Goal: Task Accomplishment & Management: Manage account settings

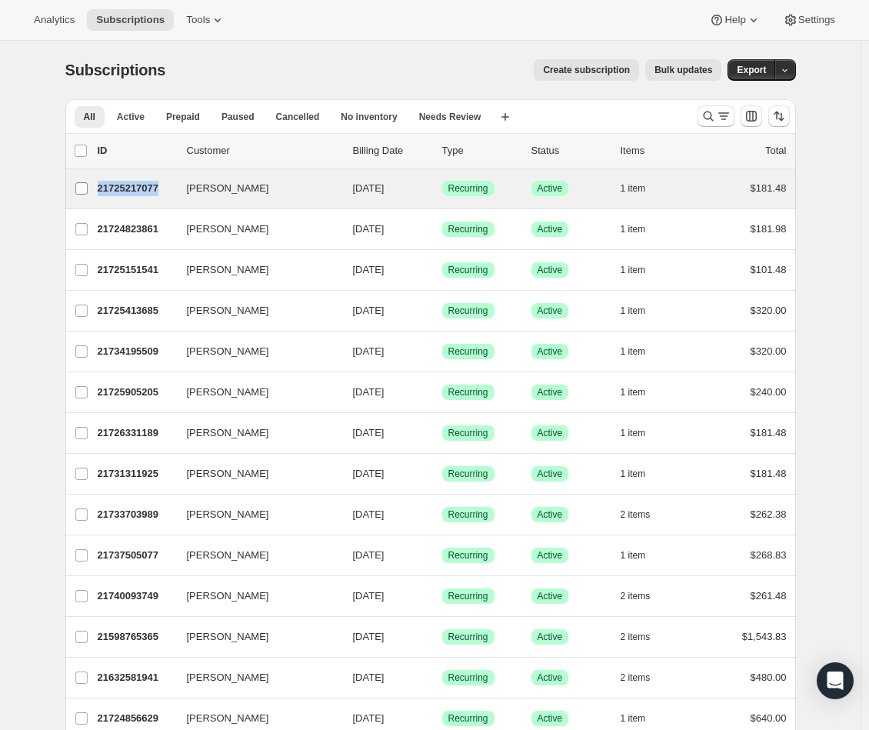
drag, startPoint x: 175, startPoint y: 193, endPoint x: 101, endPoint y: 188, distance: 74.7
click at [101, 188] on div "David Ball 21725217077 David Ball 11/09/2025 Success Recurring Success Active 1…" at bounding box center [431, 189] width 712 height 22
copy div "David Ball 21725217077"
click at [233, 191] on span "David Ball" at bounding box center [228, 188] width 82 height 15
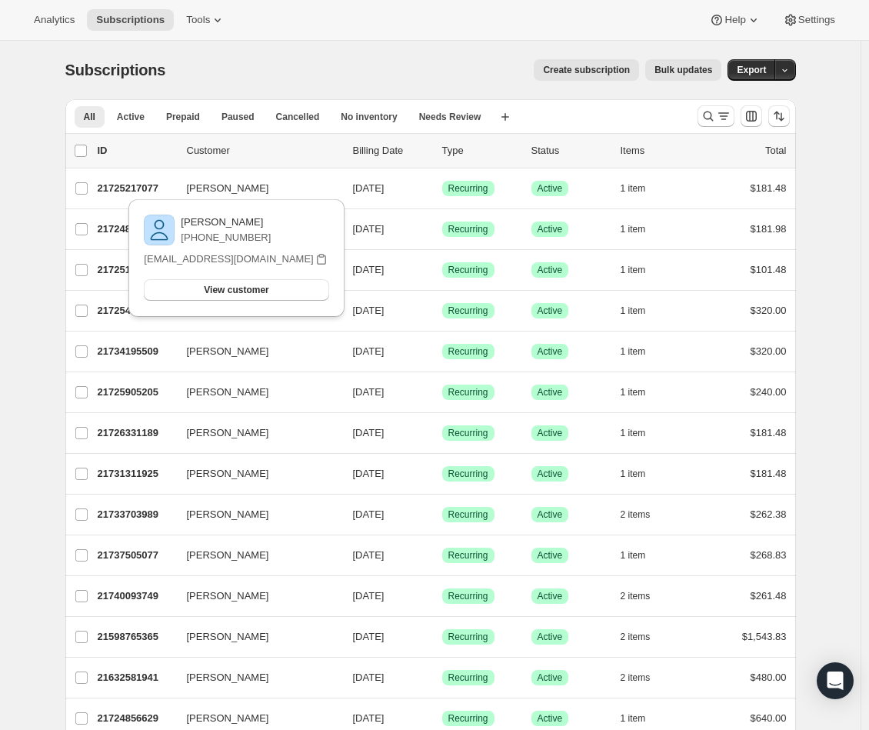
click at [221, 240] on p "+19043823402" at bounding box center [226, 237] width 90 height 15
click at [237, 285] on span "View customer" at bounding box center [236, 290] width 65 height 12
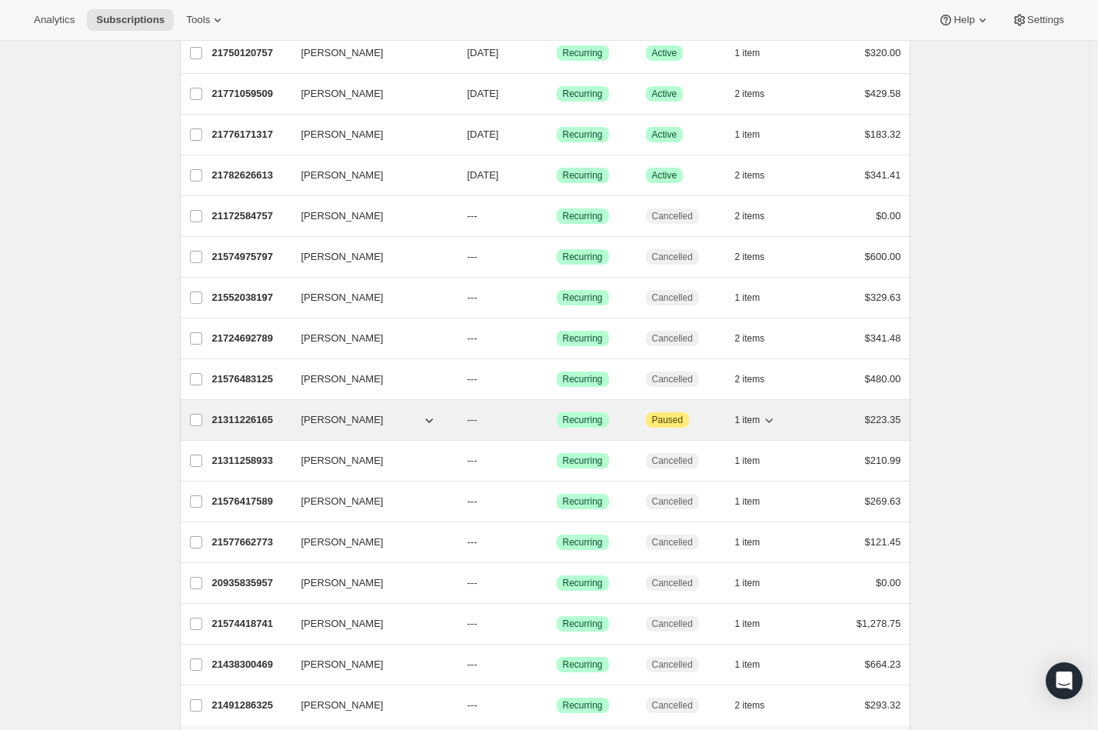
scroll to position [1316, 0]
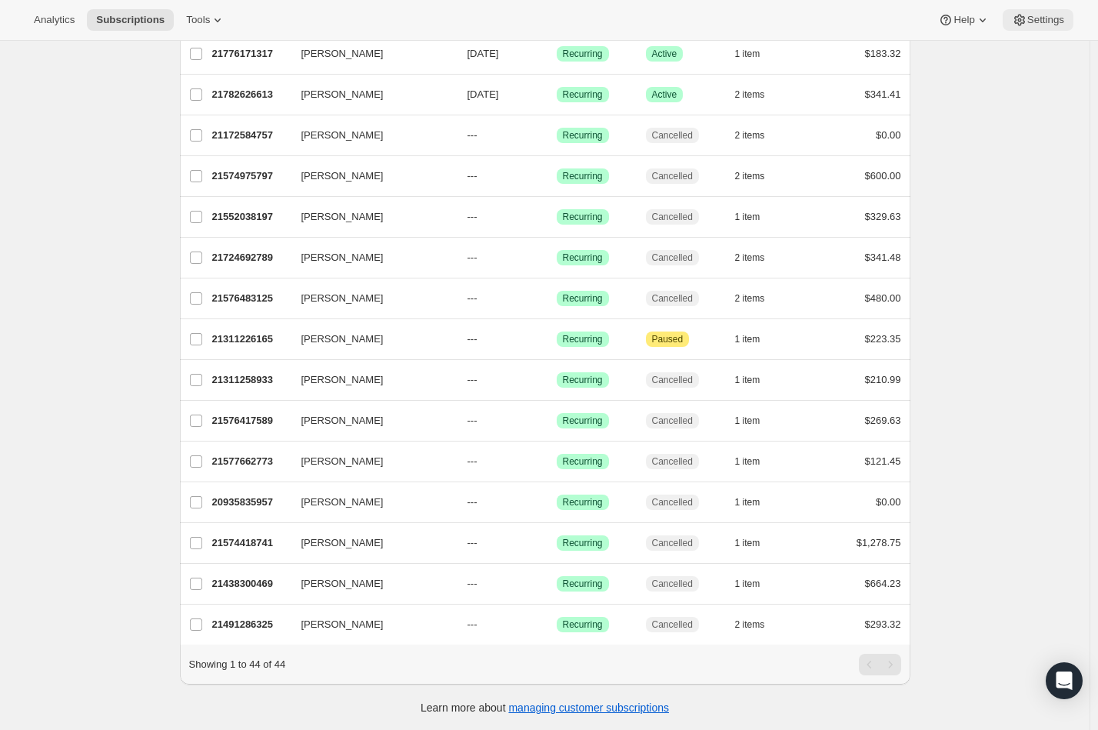
click at [876, 16] on span "Settings" at bounding box center [1045, 20] width 37 height 12
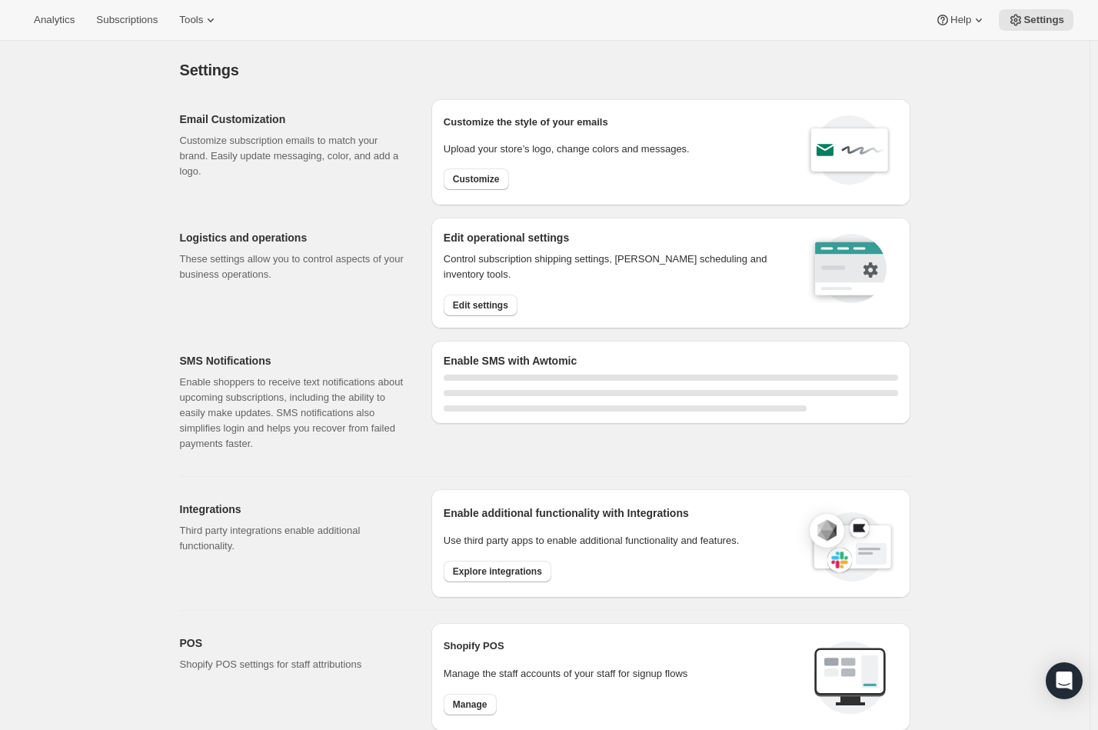
select select "22:00"
select select "09:00"
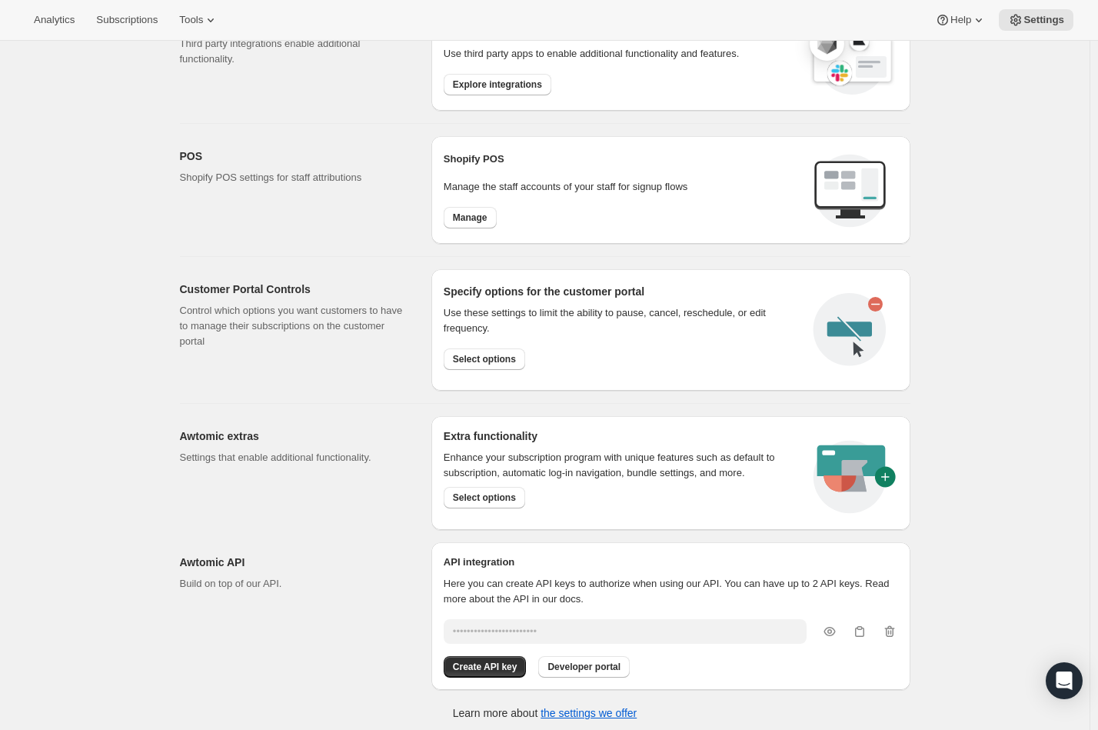
scroll to position [626, 0]
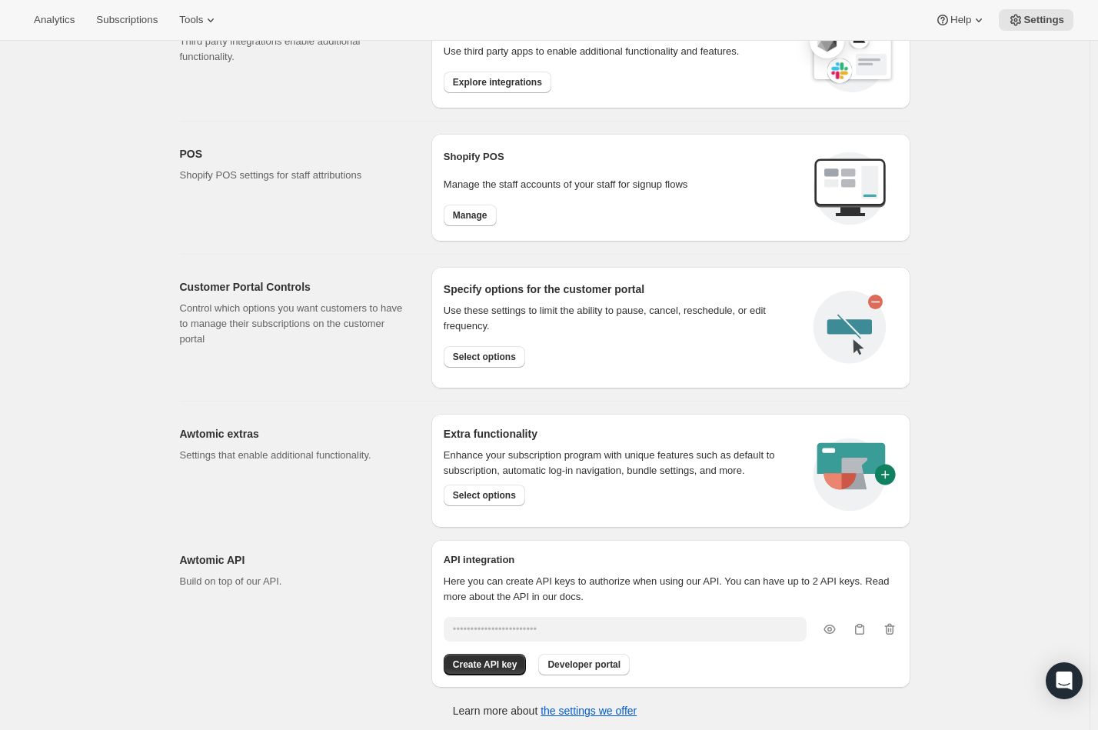
click at [550, 287] on h2 "Specify options for the customer portal" at bounding box center [623, 288] width 358 height 15
click at [505, 351] on span "Select options" at bounding box center [484, 357] width 63 height 12
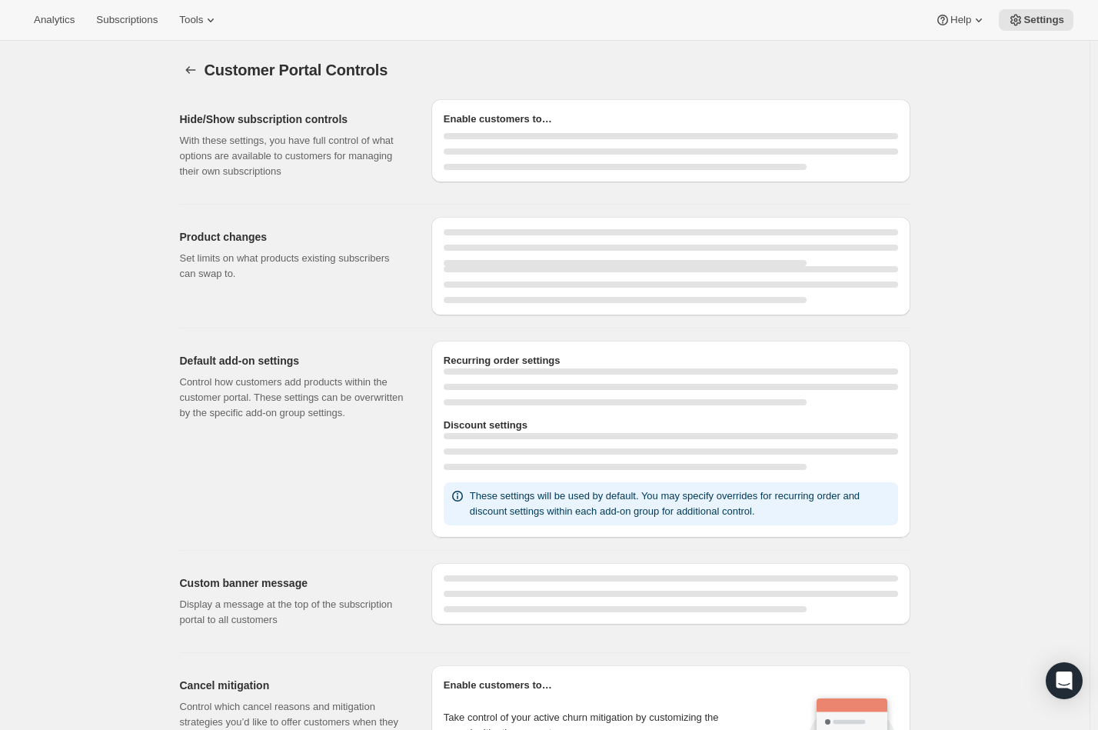
select select "INTERVAL"
select select "MONTH"
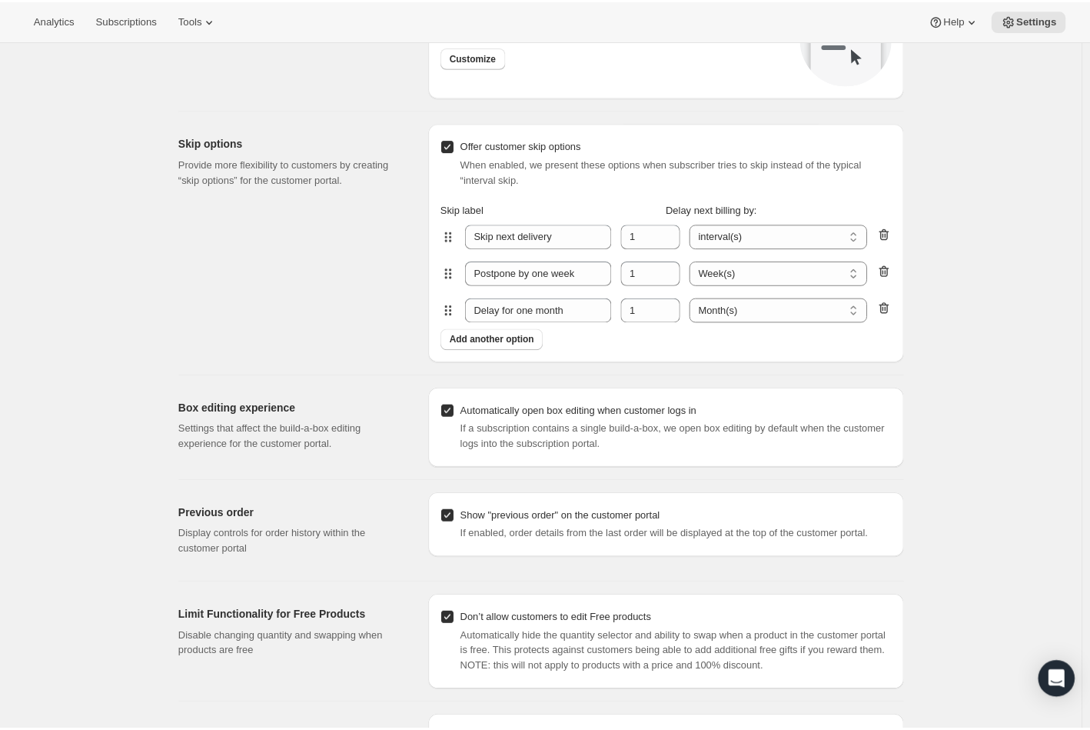
scroll to position [1455, 0]
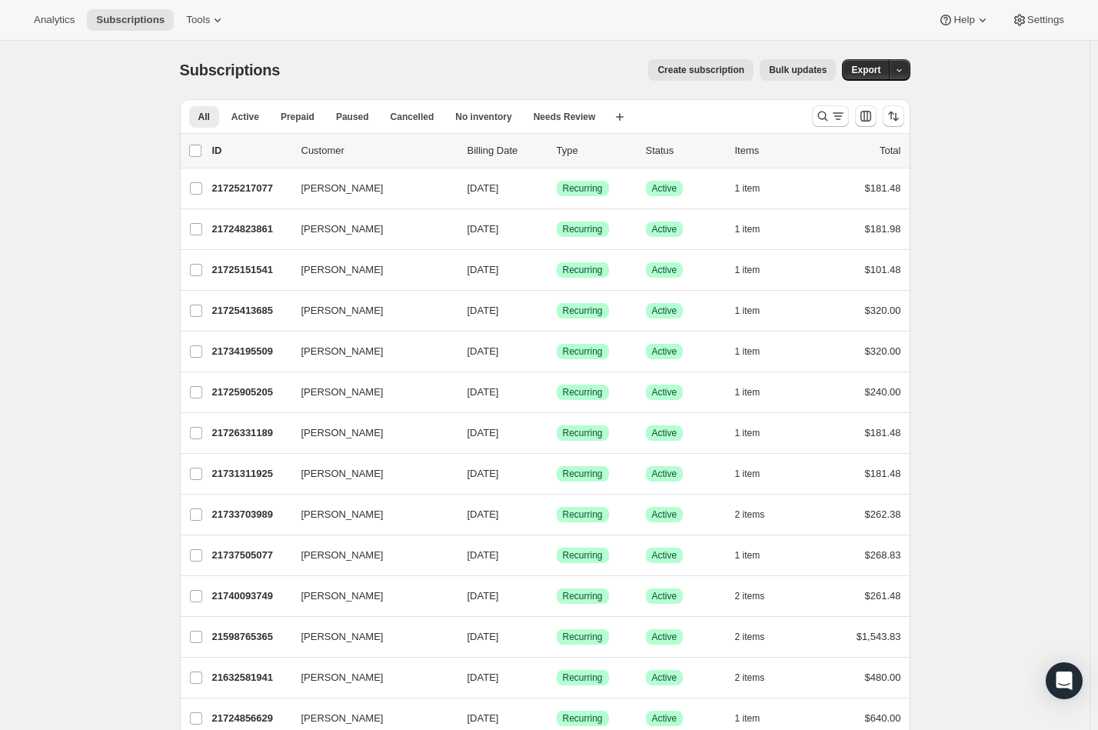
click at [1070, 30] on div "Help Settings" at bounding box center [1001, 20] width 145 height 22
click at [1055, 27] on button "Settings" at bounding box center [1038, 20] width 71 height 22
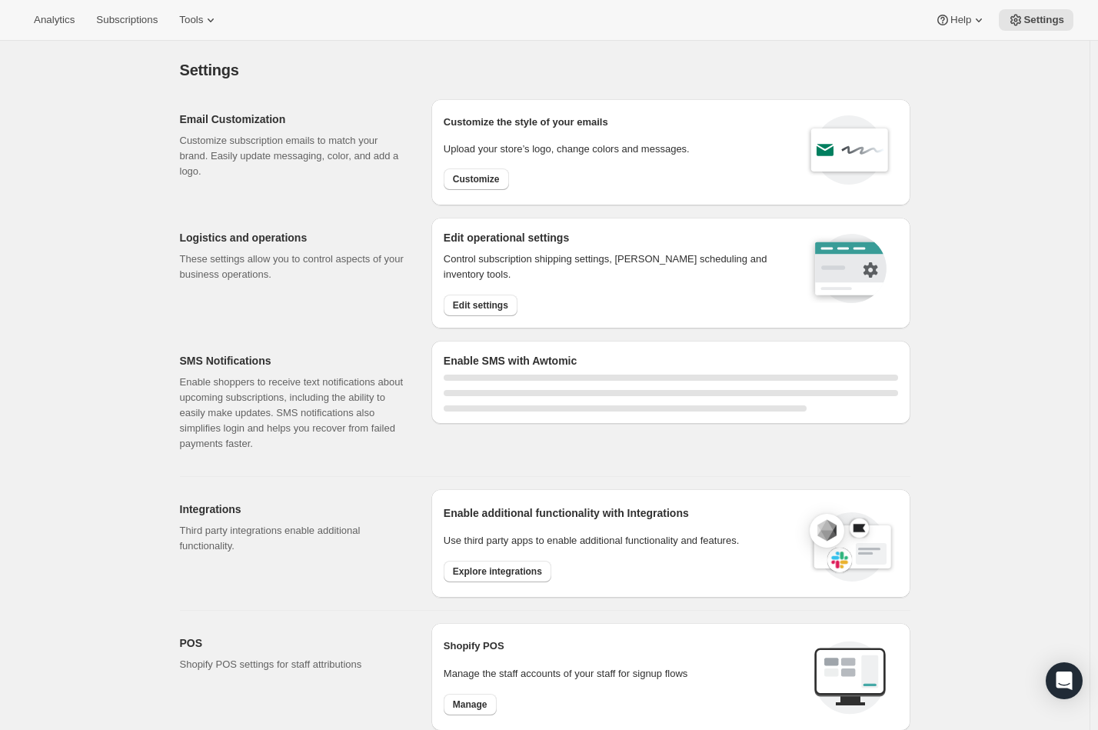
select select "22:00"
select select "09:00"
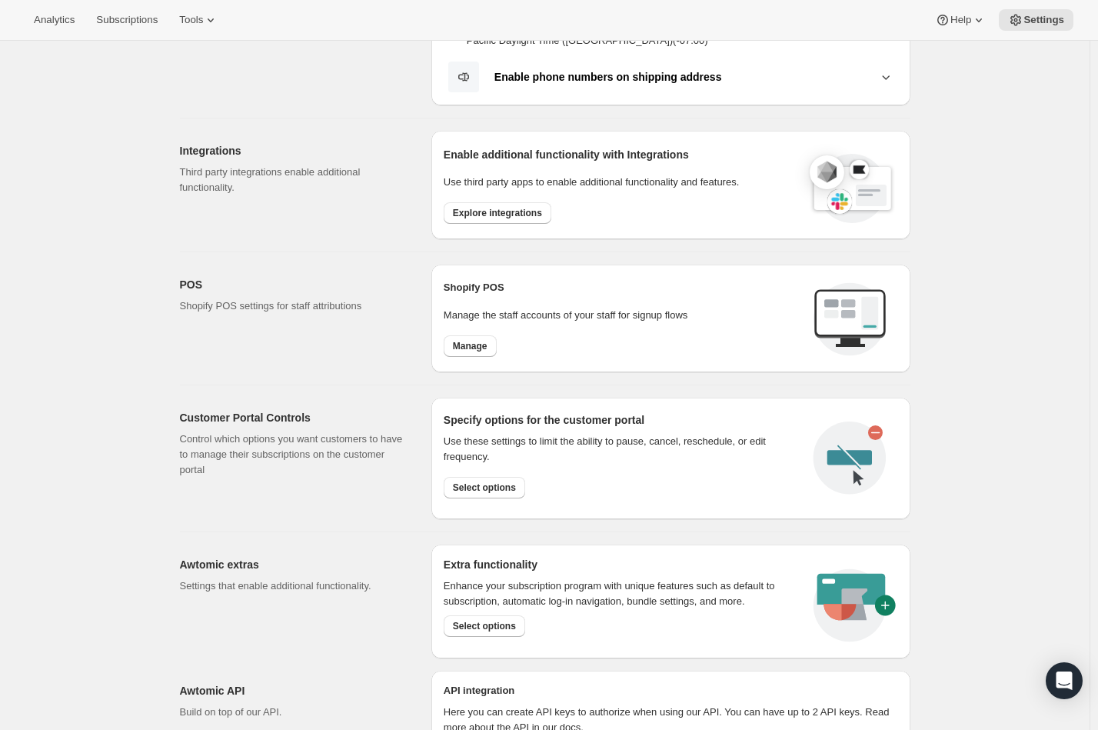
scroll to position [626, 0]
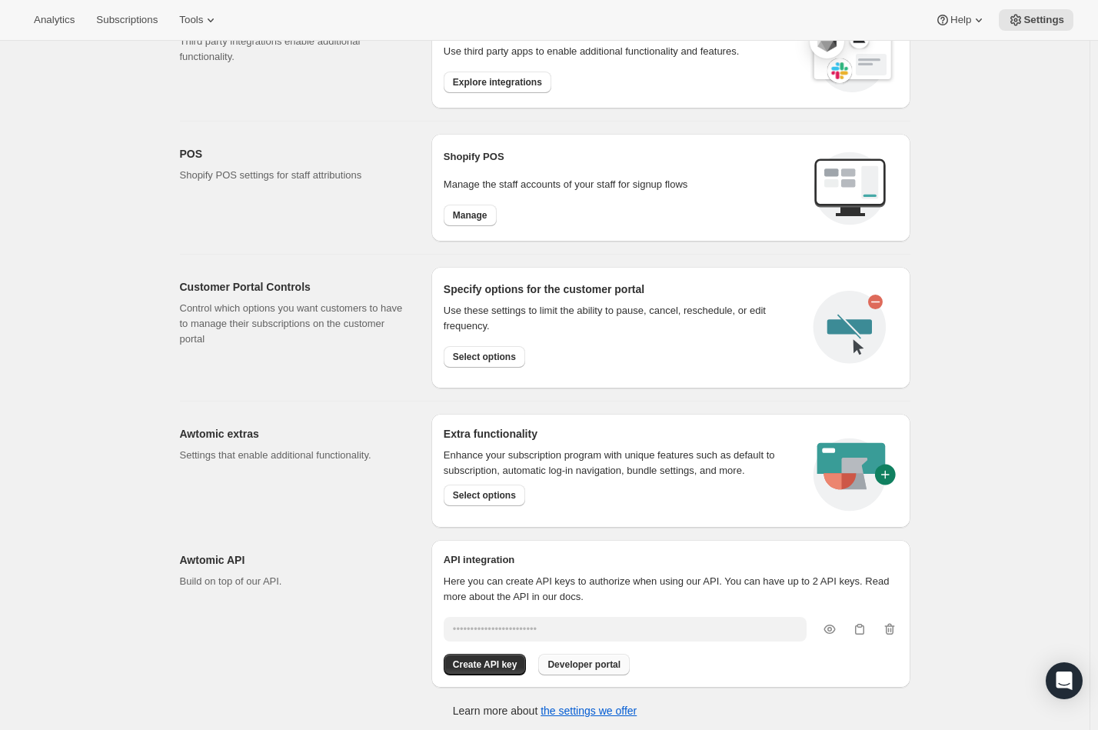
click at [604, 665] on span "Developer portal" at bounding box center [583, 664] width 73 height 12
click at [244, 288] on h2 "Customer Portal Controls" at bounding box center [293, 286] width 227 height 15
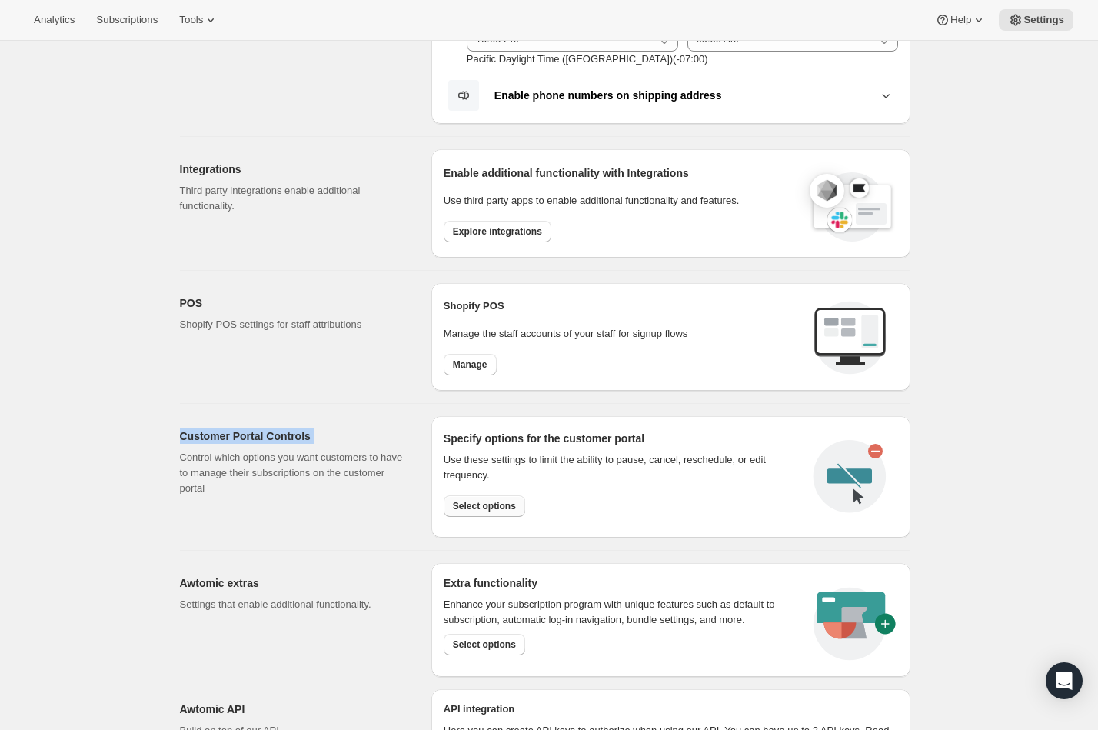
scroll to position [472, 0]
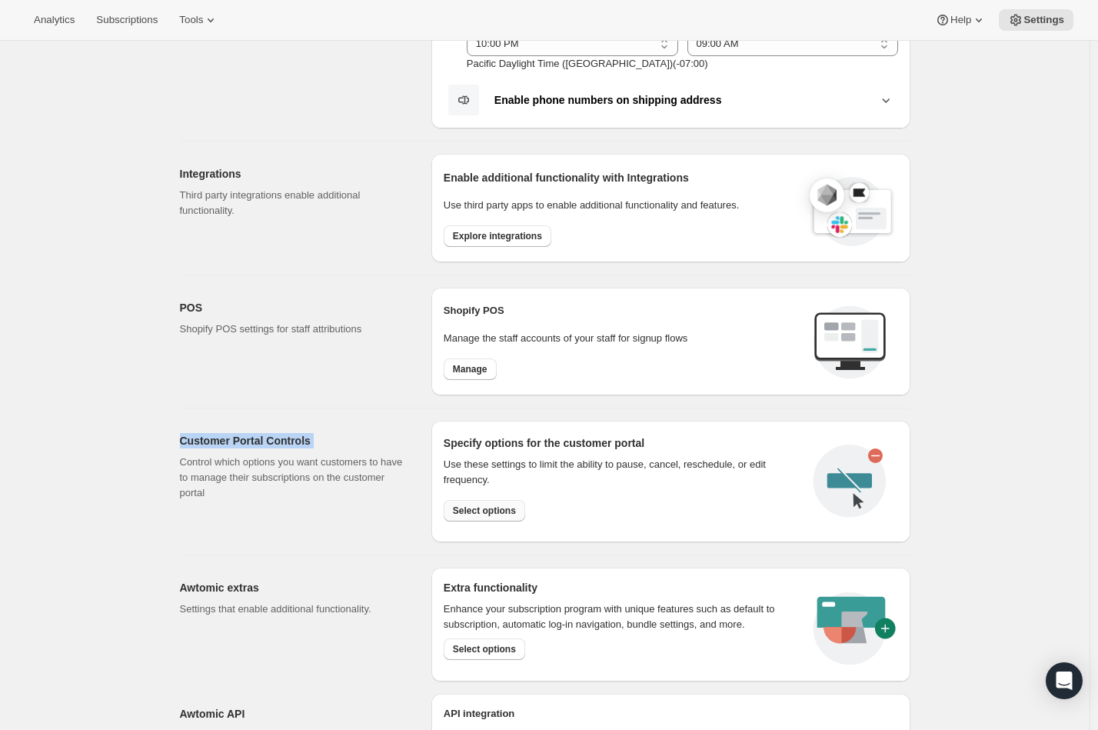
click at [502, 510] on span "Select options" at bounding box center [484, 510] width 63 height 12
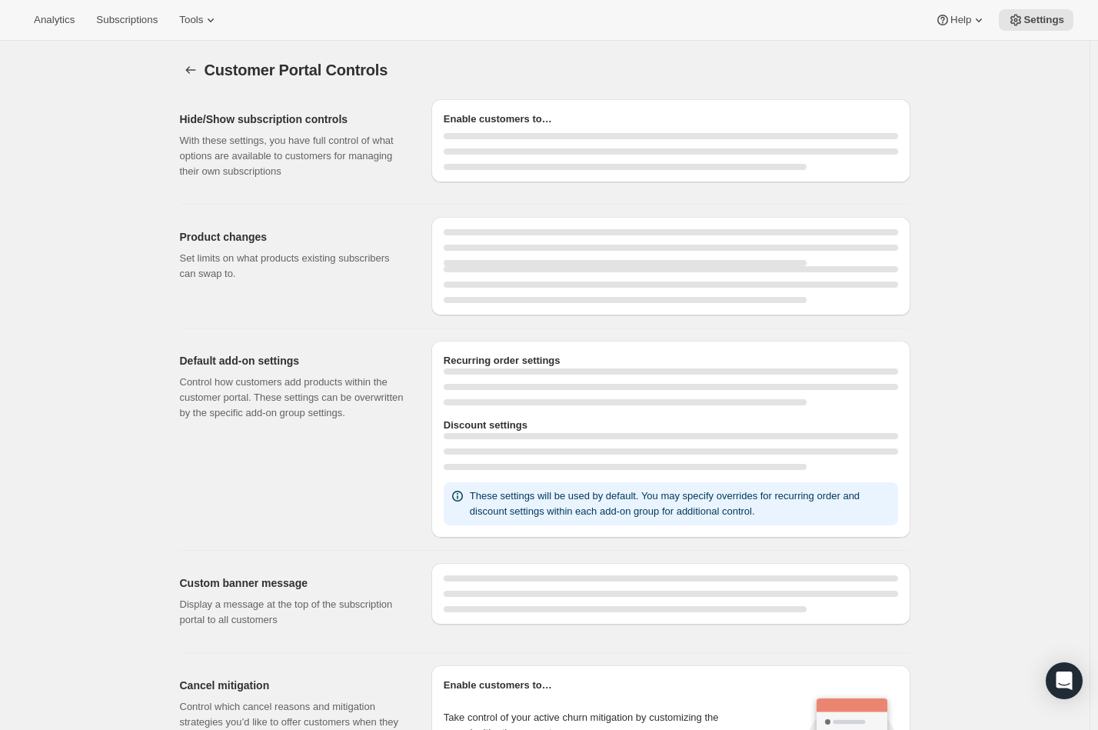
select select "INTERVAL"
select select "MONTH"
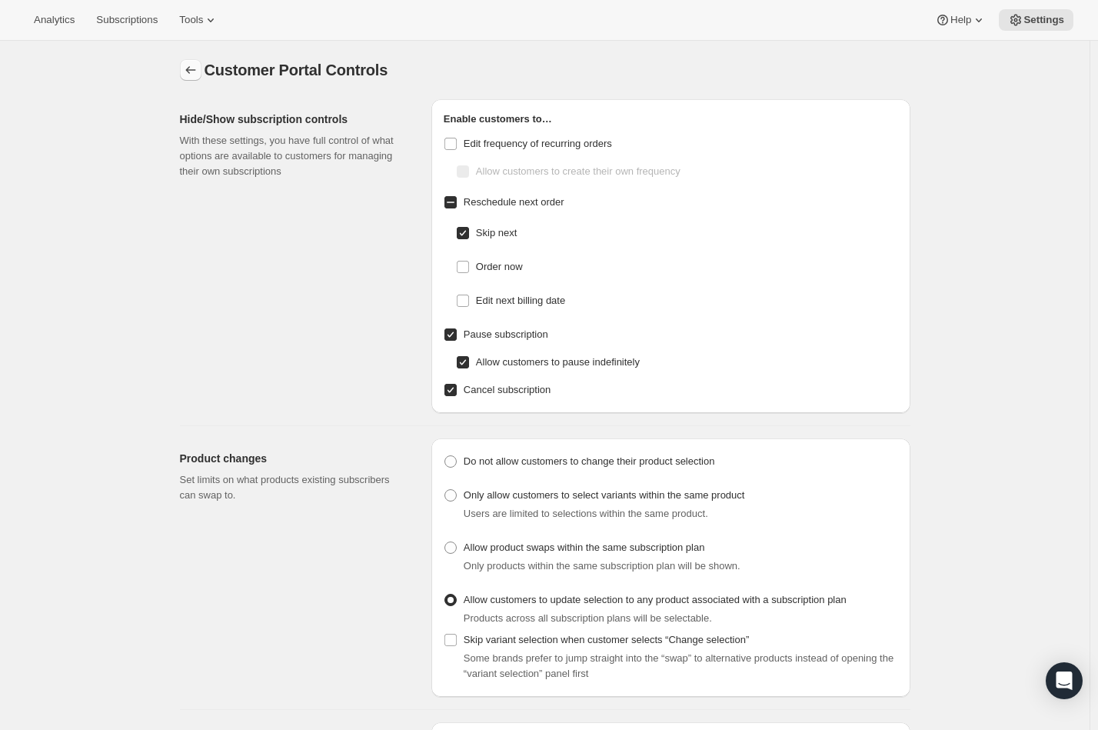
click at [195, 70] on icon "Settings" at bounding box center [190, 69] width 15 height 15
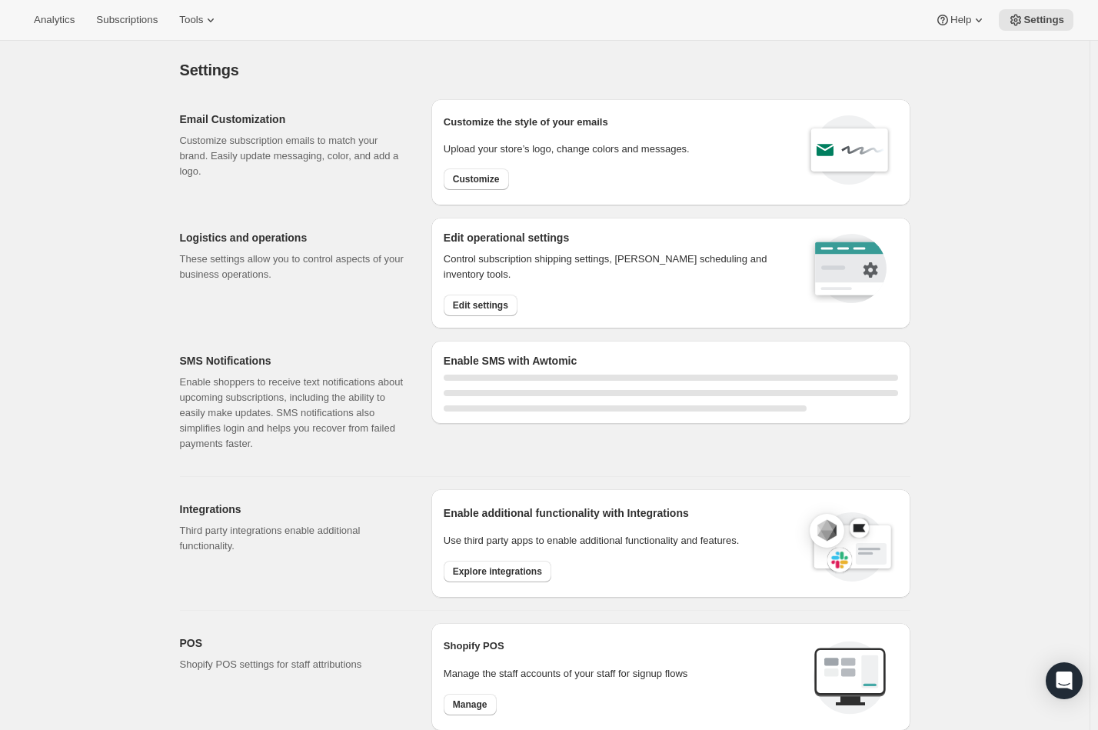
select select "22:00"
select select "09:00"
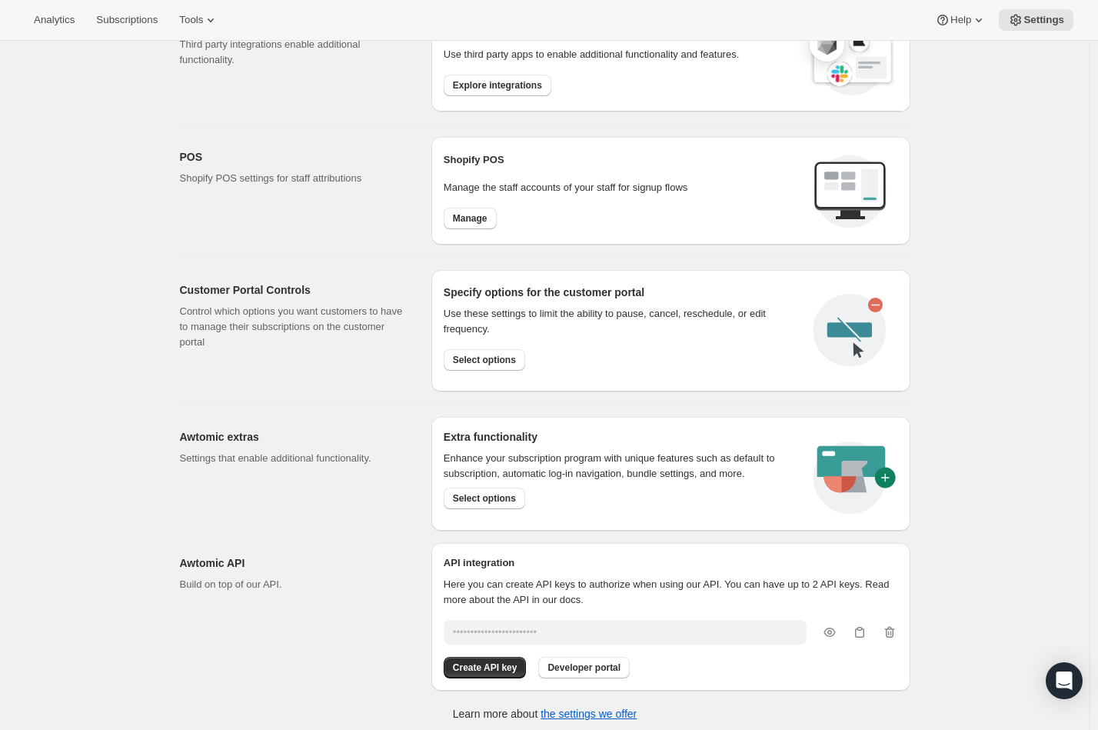
scroll to position [626, 0]
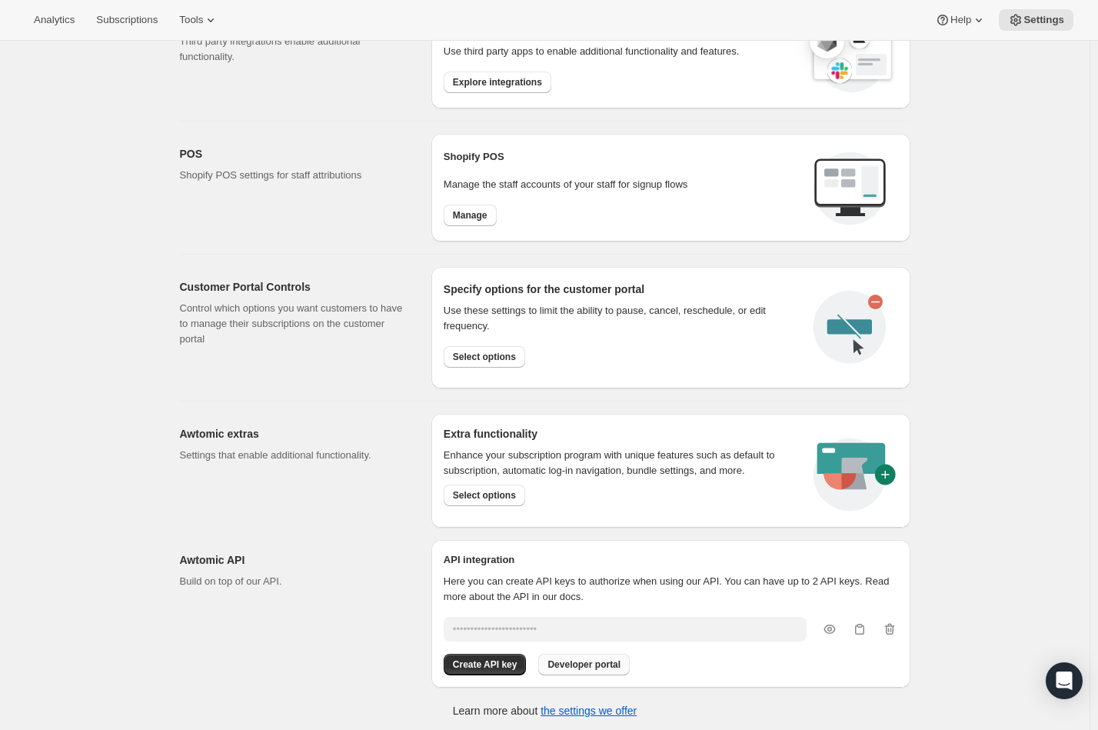
click at [610, 664] on span "Developer portal" at bounding box center [583, 664] width 73 height 12
